Goal: Task Accomplishment & Management: Manage account settings

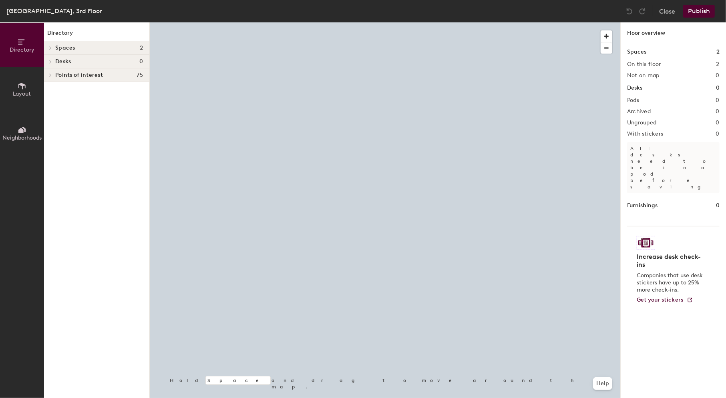
click at [19, 88] on icon at bounding box center [22, 86] width 9 height 9
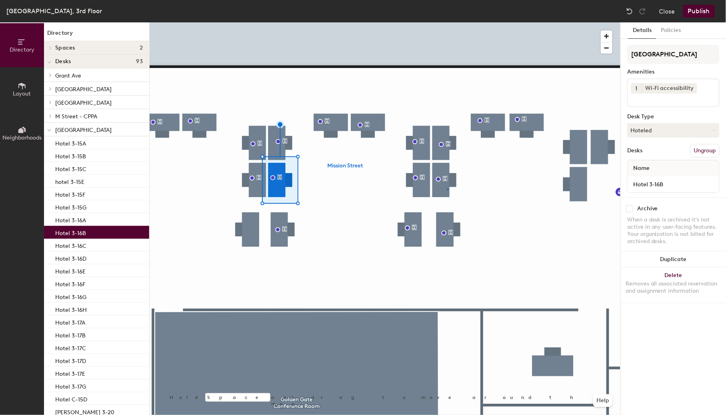
click at [447, 22] on div at bounding box center [385, 22] width 471 height 0
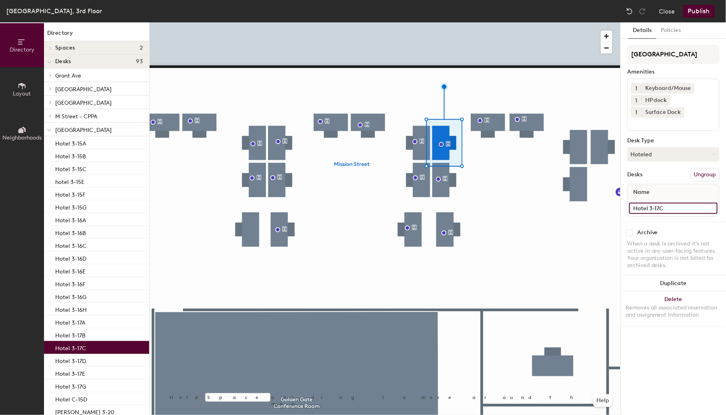
click at [646, 206] on input "Hotel 3-17C" at bounding box center [673, 208] width 88 height 11
click at [647, 207] on input "Hotel 3-17C" at bounding box center [673, 208] width 88 height 11
type input "[PERSON_NAME] 3-17C"
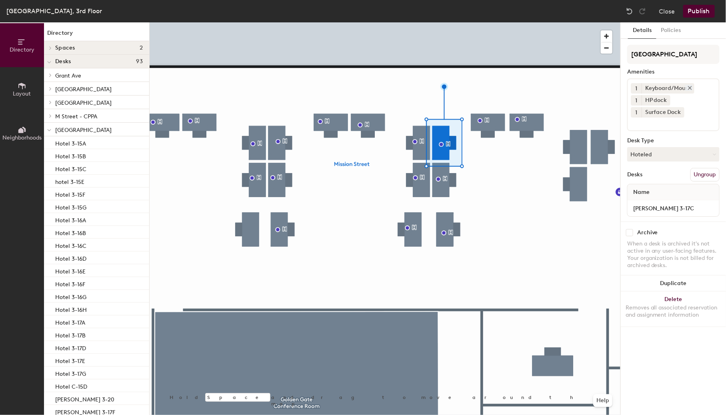
click at [688, 88] on icon at bounding box center [691, 88] width 6 height 6
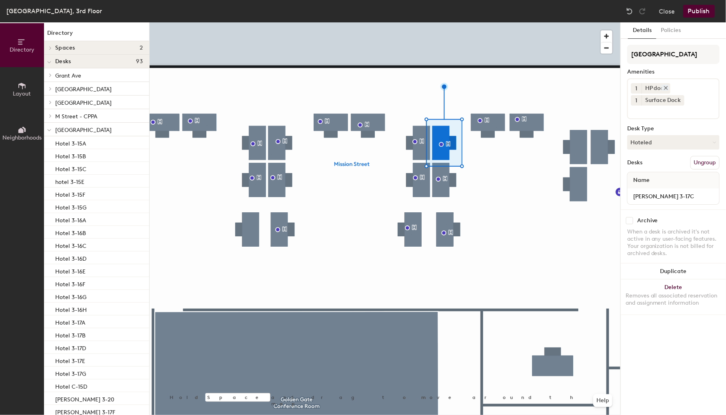
click at [665, 87] on icon at bounding box center [666, 87] width 3 height 3
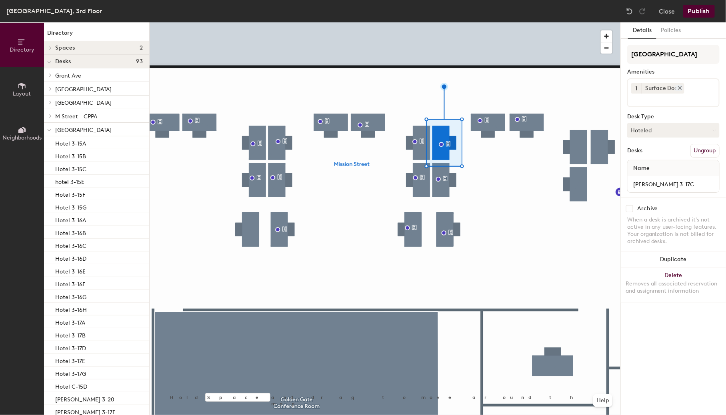
click at [679, 87] on icon at bounding box center [681, 88] width 6 height 6
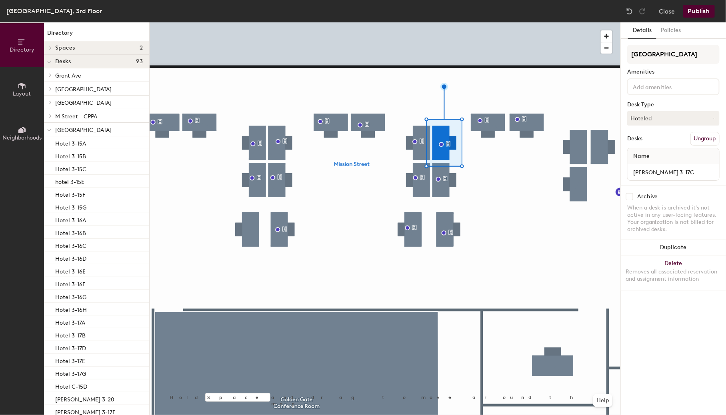
click at [479, 22] on div at bounding box center [385, 22] width 471 height 0
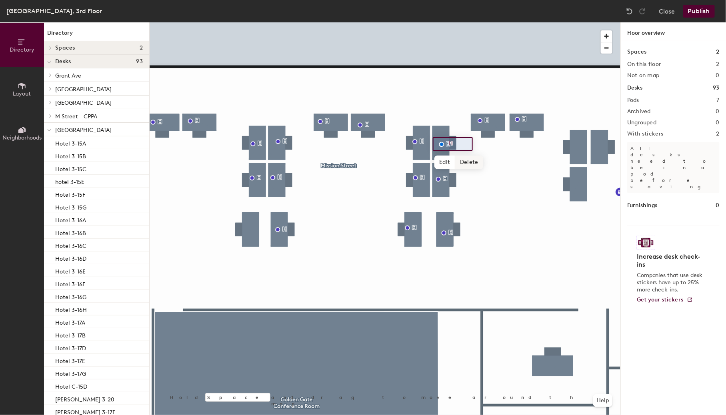
click at [467, 162] on span "Delete" at bounding box center [469, 163] width 28 height 14
click at [696, 12] on button "Publish" at bounding box center [700, 11] width 32 height 13
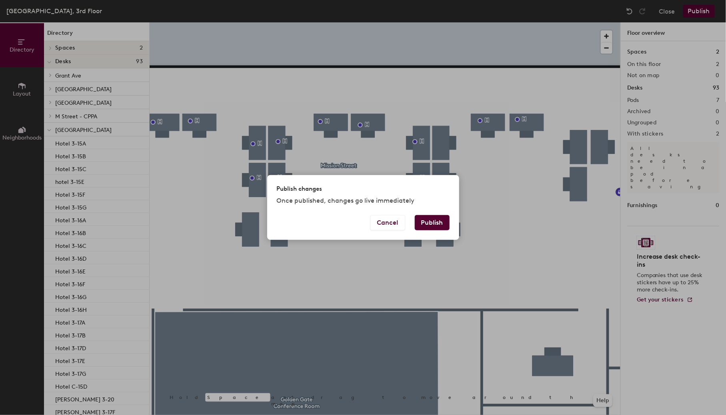
click at [429, 222] on button "Publish" at bounding box center [432, 222] width 35 height 15
